Goal: Task Accomplishment & Management: Manage account settings

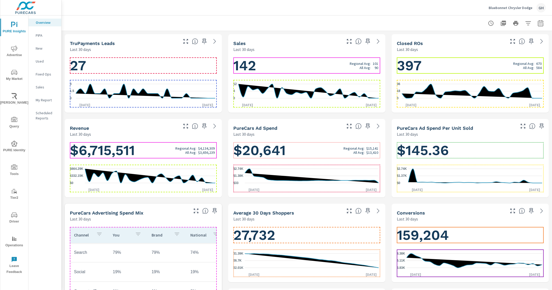
click at [311, 64] on h1 "142 Regional Avg: 101 All Avg: 90" at bounding box center [306, 66] width 147 height 18
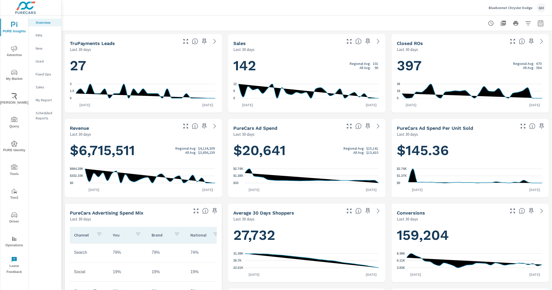
click at [503, 4] on div "Bluebonnet Chrysler Dodge GH" at bounding box center [516, 7] width 57 height 9
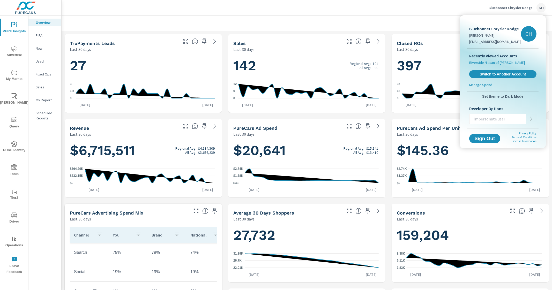
click at [486, 61] on span "Riverside Nissan of Newbern" at bounding box center [497, 62] width 56 height 5
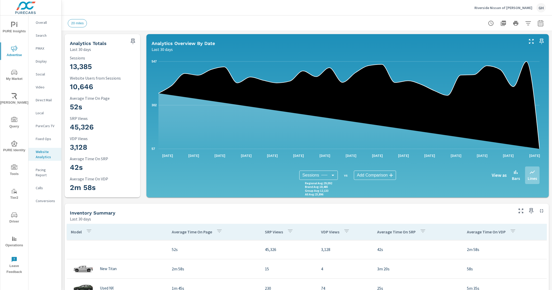
click at [40, 169] on p "Pacing Report" at bounding box center [46, 172] width 21 height 10
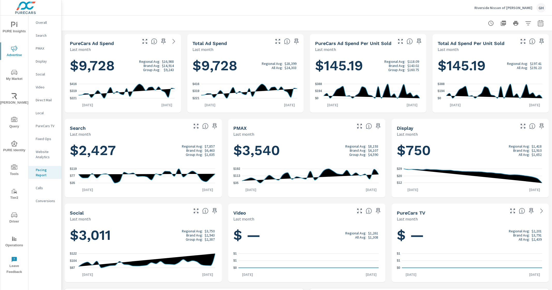
click at [507, 9] on p "Riverside Nissan of Newbern" at bounding box center [503, 7] width 58 height 5
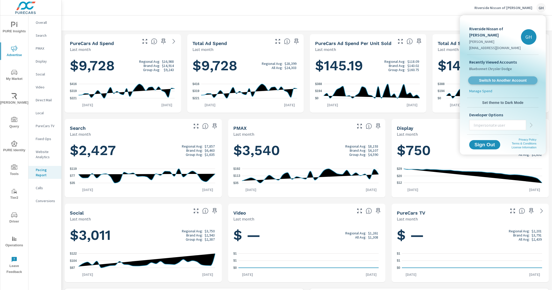
click at [488, 78] on span "Switch to Another Account" at bounding box center [502, 80] width 63 height 5
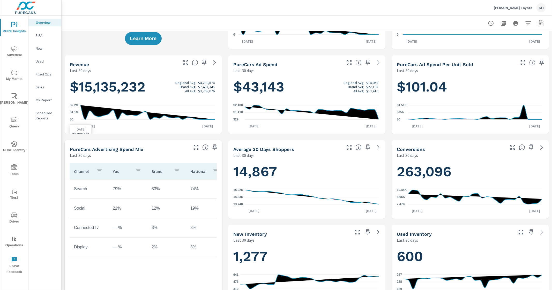
scroll to position [64, 0]
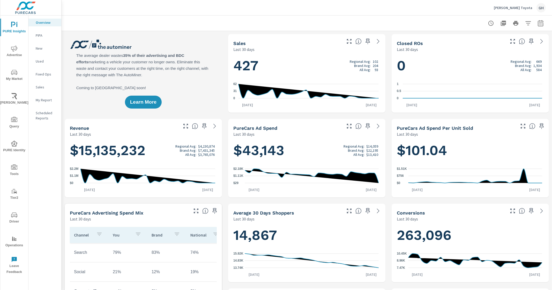
click at [46, 37] on p "PIPA" at bounding box center [46, 35] width 21 height 5
